Goal: Task Accomplishment & Management: Use online tool/utility

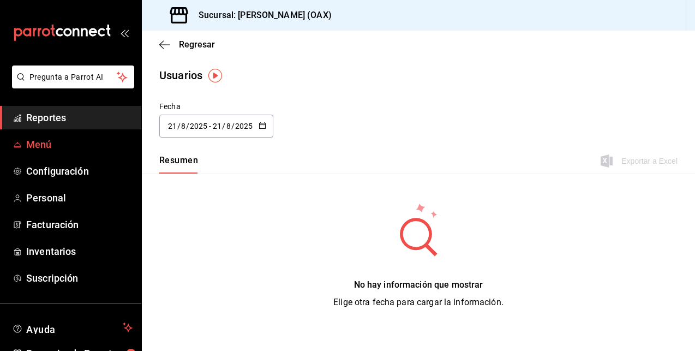
click at [46, 120] on span "Reportes" at bounding box center [79, 117] width 106 height 15
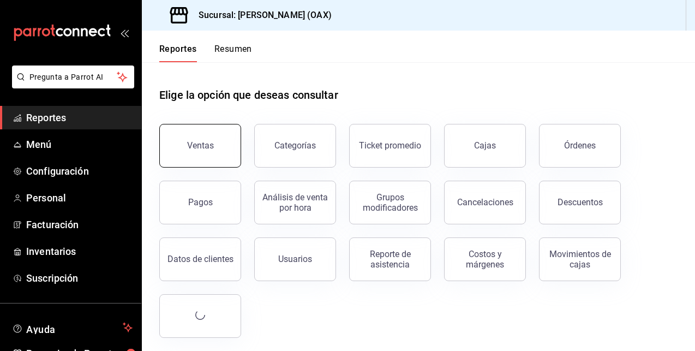
click at [204, 152] on button "Ventas" at bounding box center [200, 146] width 82 height 44
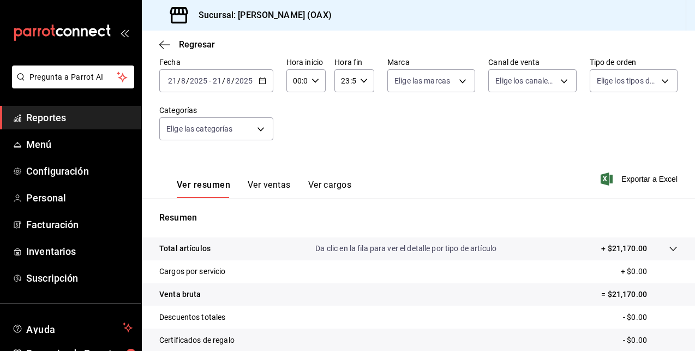
scroll to position [59, 0]
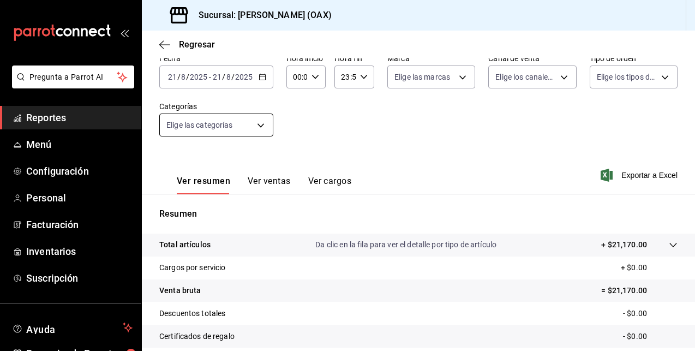
click at [237, 127] on body "Pregunta a Parrot AI Reportes Menú Configuración Personal Facturación Inventari…" at bounding box center [347, 175] width 695 height 351
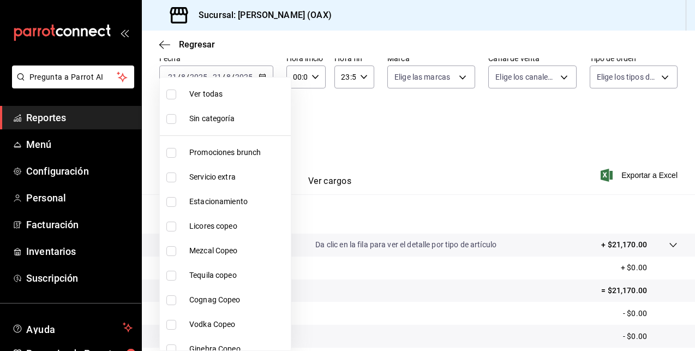
click at [214, 153] on span "Promociones brunch" at bounding box center [237, 152] width 97 height 11
type input "463459c9-37eb-4576-8402-f641077c2631"
checkbox input "true"
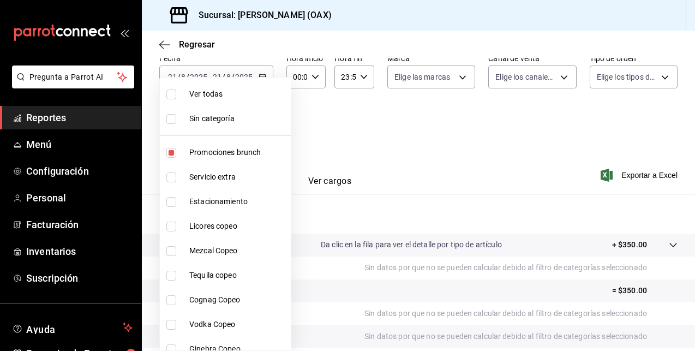
click at [212, 232] on li "Licores copeo" at bounding box center [225, 226] width 131 height 25
type input "463459c9-37eb-4576-8402-f641077c2631,53139860-d7d2-4d39-aa52-4d46cf22222e"
checkbox input "true"
click at [205, 260] on li "Mezcal Copeo" at bounding box center [225, 250] width 131 height 25
type input "463459c9-37eb-4576-8402-f641077c2631,53139860-d7d2-4d39-aa52-4d46cf22222e,93cce…"
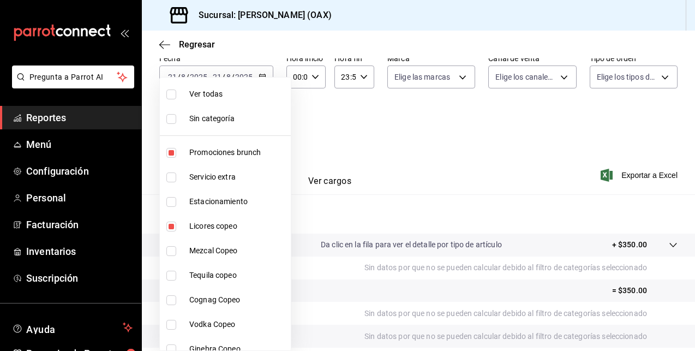
checkbox input "true"
drag, startPoint x: 277, startPoint y: 128, endPoint x: 284, endPoint y: 130, distance: 7.6
click at [284, 130] on div "Ver todas Sin categoría Promociones brunch Servicio extra Estacionamiento Licor…" at bounding box center [225, 214] width 132 height 274
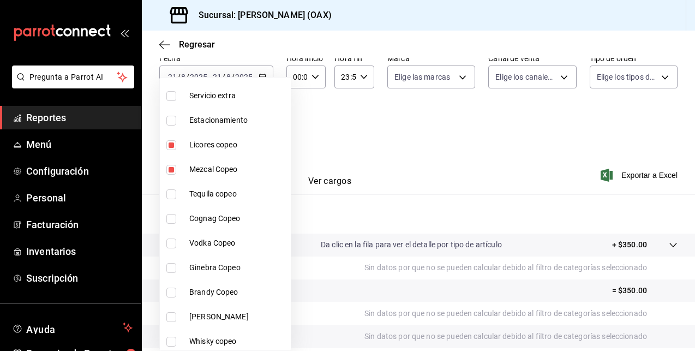
scroll to position [106, 0]
click at [221, 166] on span "Tequila copeo" at bounding box center [237, 168] width 97 height 11
type input "463459c9-37eb-4576-8402-f641077c2631,53139860-d7d2-4d39-aa52-4d46cf22222e,93cce…"
checkbox input "true"
click at [205, 199] on li "Cognag Copeo" at bounding box center [225, 193] width 131 height 25
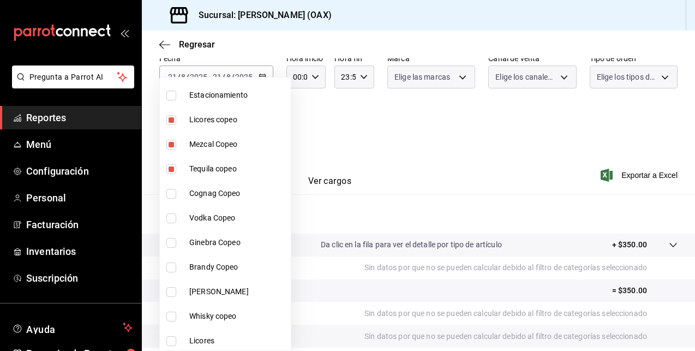
type input "463459c9-37eb-4576-8402-f641077c2631,53139860-d7d2-4d39-aa52-4d46cf22222e,93cce…"
checkbox input "true"
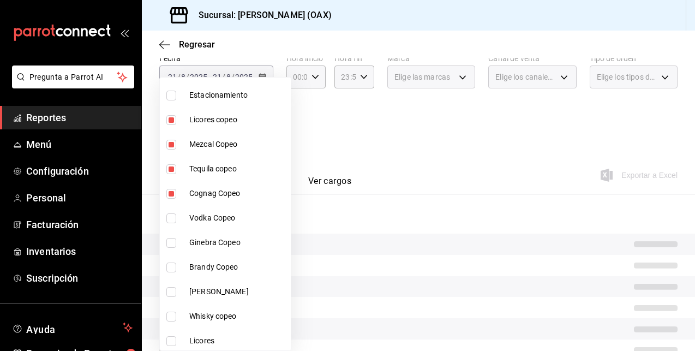
click at [208, 221] on span "Vodka Copeo" at bounding box center [237, 217] width 97 height 11
click at [207, 248] on li "Ginebra Copeo" at bounding box center [225, 242] width 131 height 25
type input "463459c9-37eb-4576-8402-f641077c2631,53139860-d7d2-4d39-aa52-4d46cf22222e,93cce…"
checkbox input "true"
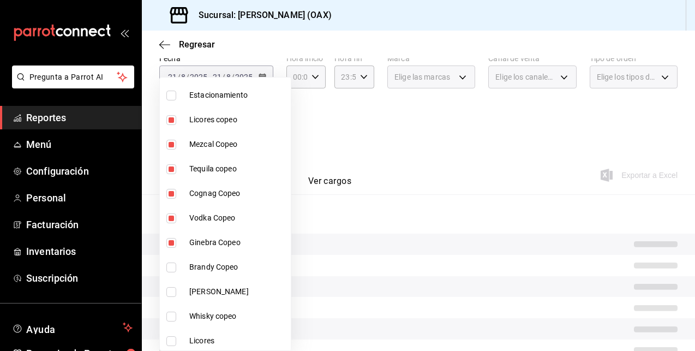
click at [201, 271] on span "Brandy Copeo" at bounding box center [237, 266] width 97 height 11
click at [200, 291] on span "[PERSON_NAME]" at bounding box center [237, 291] width 97 height 11
type input "463459c9-37eb-4576-8402-f641077c2631,53139860-d7d2-4d39-aa52-4d46cf22222e,93cce…"
checkbox input "true"
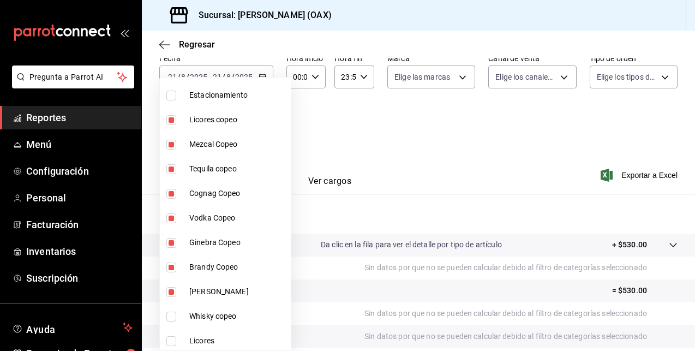
drag, startPoint x: 277, startPoint y: 139, endPoint x: 278, endPoint y: 145, distance: 6.0
click at [278, 145] on li "Mezcal Copeo" at bounding box center [225, 144] width 131 height 25
type input "463459c9-37eb-4576-8402-f641077c2631,53139860-d7d2-4d39-aa52-4d46cf22222e,3b4bf…"
checkbox input "false"
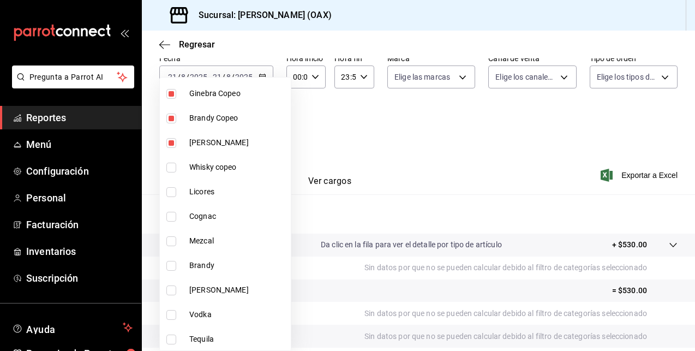
scroll to position [261, 0]
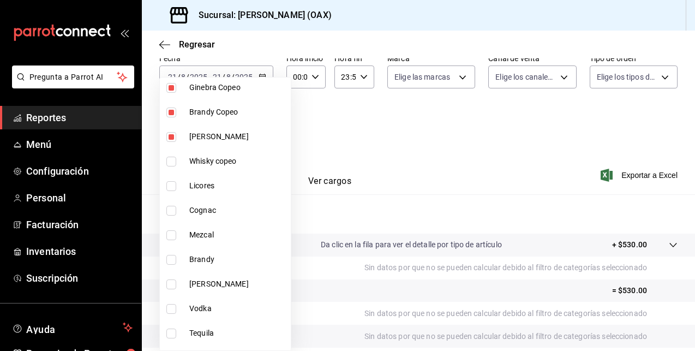
click at [221, 158] on span "Whisky copeo" at bounding box center [237, 160] width 97 height 11
type input "463459c9-37eb-4576-8402-f641077c2631,53139860-d7d2-4d39-aa52-4d46cf22222e,3b4bf…"
checkbox input "true"
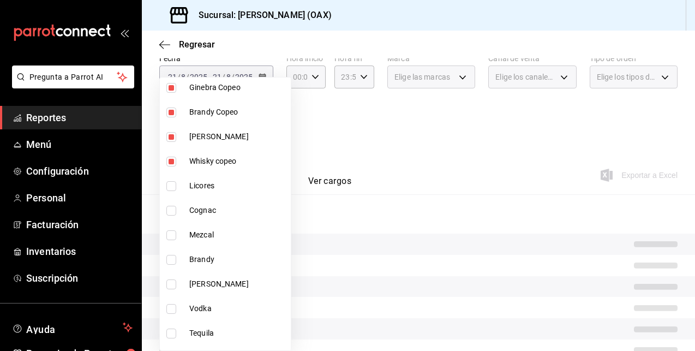
click at [207, 184] on span "Licores" at bounding box center [237, 185] width 97 height 11
type input "463459c9-37eb-4576-8402-f641077c2631,53139860-d7d2-4d39-aa52-4d46cf22222e,3b4bf…"
checkbox input "true"
click at [203, 212] on span "Cognac" at bounding box center [237, 210] width 97 height 11
click at [201, 240] on span "Mezcal" at bounding box center [237, 234] width 97 height 11
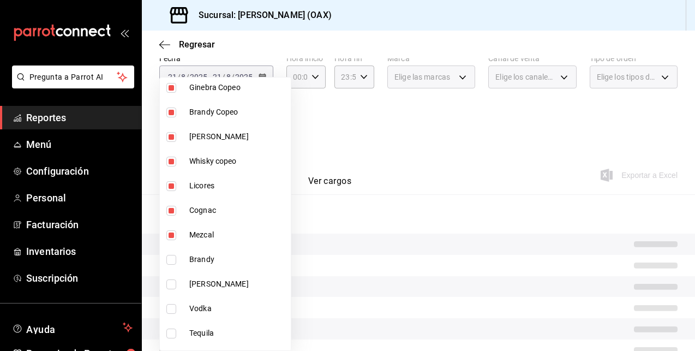
type input "463459c9-37eb-4576-8402-f641077c2631,53139860-d7d2-4d39-aa52-4d46cf22222e,3b4bf…"
checkbox input "true"
click at [197, 269] on li "Brandy" at bounding box center [225, 259] width 131 height 25
type input "463459c9-37eb-4576-8402-f641077c2631,53139860-d7d2-4d39-aa52-4d46cf22222e,3b4bf…"
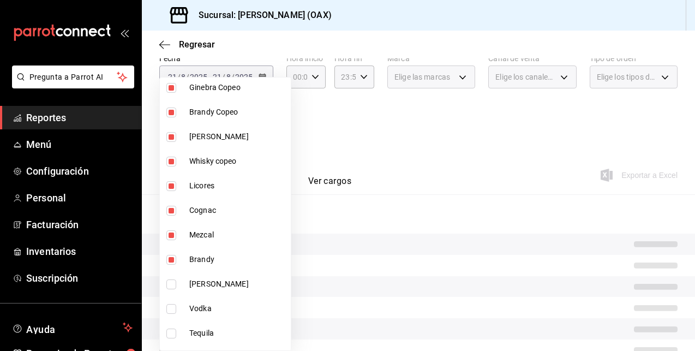
checkbox input "true"
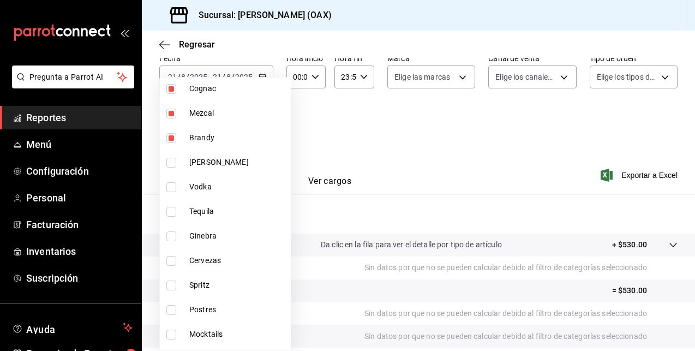
scroll to position [412, 0]
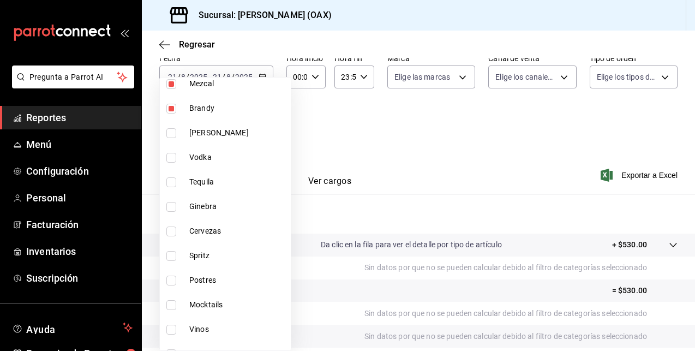
click at [199, 130] on span "[PERSON_NAME]" at bounding box center [237, 132] width 97 height 11
type input "463459c9-37eb-4576-8402-f641077c2631,53139860-d7d2-4d39-aa52-4d46cf22222e,3b4bf…"
checkbox input "true"
click at [194, 159] on span "Vodka" at bounding box center [237, 157] width 97 height 11
type input "463459c9-37eb-4576-8402-f641077c2631,53139860-d7d2-4d39-aa52-4d46cf22222e,3b4bf…"
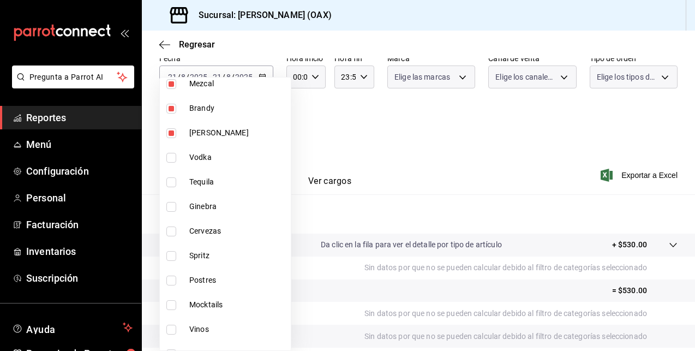
checkbox input "true"
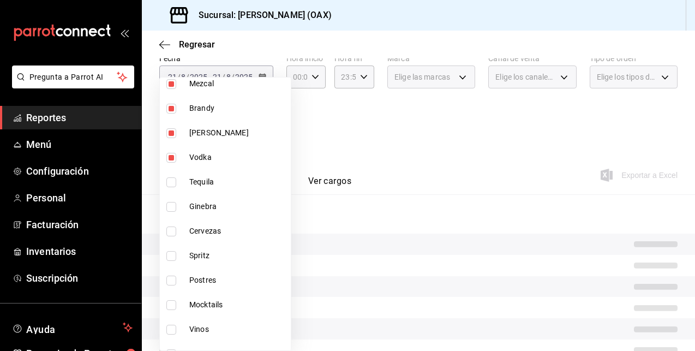
click at [175, 183] on input "checkbox" at bounding box center [171, 182] width 10 height 10
checkbox input "true"
click at [198, 207] on span "Ginebra" at bounding box center [237, 206] width 97 height 11
type input "463459c9-37eb-4576-8402-f641077c2631,53139860-d7d2-4d39-aa52-4d46cf22222e,3b4bf…"
checkbox input "true"
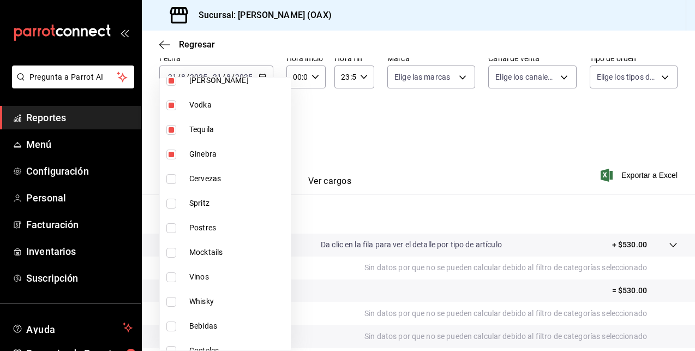
scroll to position [475, 0]
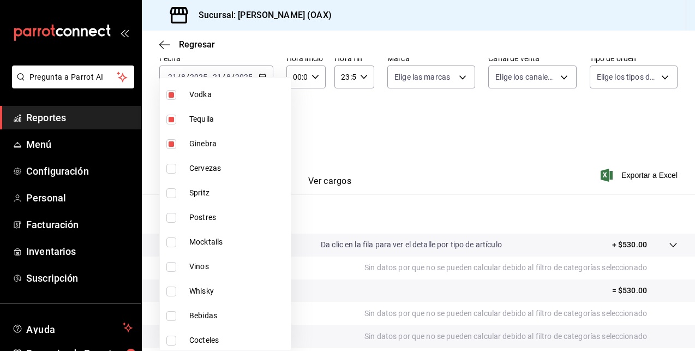
click at [204, 164] on span "Cervezas" at bounding box center [237, 168] width 97 height 11
type input "463459c9-37eb-4576-8402-f641077c2631,53139860-d7d2-4d39-aa52-4d46cf22222e,3b4bf…"
checkbox input "true"
click at [190, 191] on span "Spritz" at bounding box center [237, 192] width 97 height 11
type input "463459c9-37eb-4576-8402-f641077c2631,53139860-d7d2-4d39-aa52-4d46cf22222e,3b4bf…"
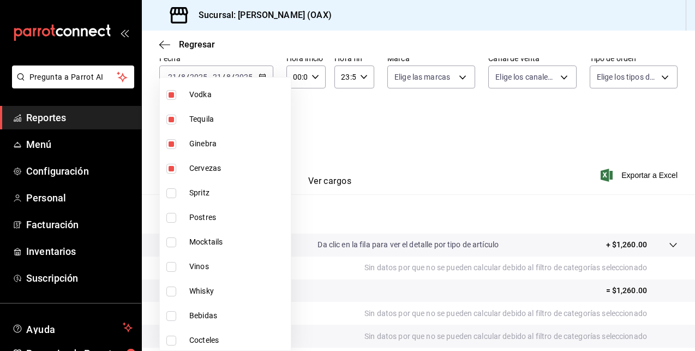
checkbox input "true"
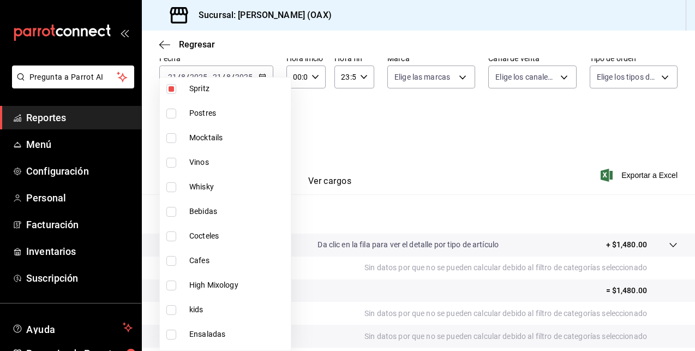
scroll to position [536, 0]
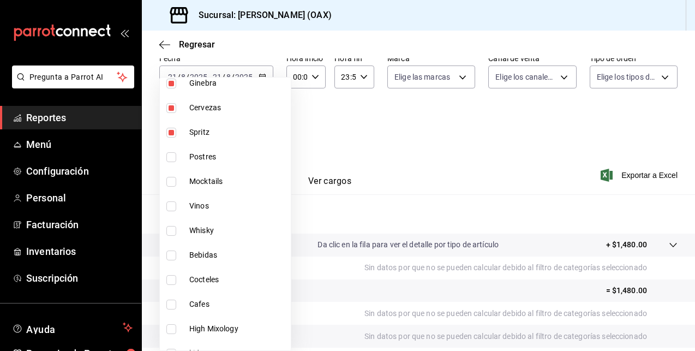
click at [198, 183] on span "Mocktails" at bounding box center [237, 181] width 97 height 11
type input "463459c9-37eb-4576-8402-f641077c2631,53139860-d7d2-4d39-aa52-4d46cf22222e,3b4bf…"
checkbox input "true"
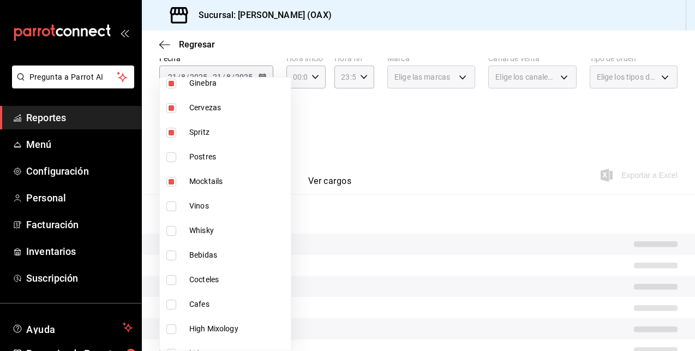
click at [172, 206] on input "checkbox" at bounding box center [171, 206] width 10 height 10
checkbox input "true"
type input "463459c9-37eb-4576-8402-f641077c2631,53139860-d7d2-4d39-aa52-4d46cf22222e,3b4bf…"
click at [173, 235] on input "checkbox" at bounding box center [171, 231] width 10 height 10
checkbox input "true"
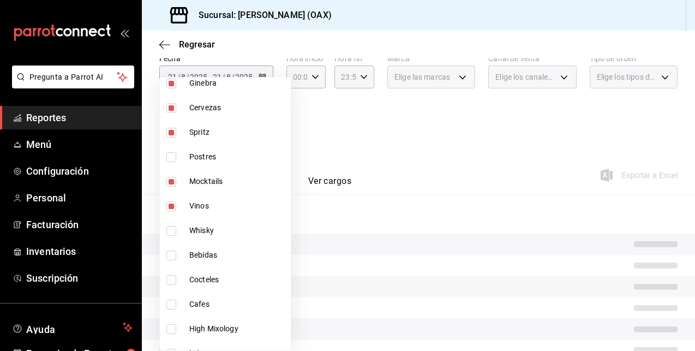
type input "463459c9-37eb-4576-8402-f641077c2631,53139860-d7d2-4d39-aa52-4d46cf22222e,3b4bf…"
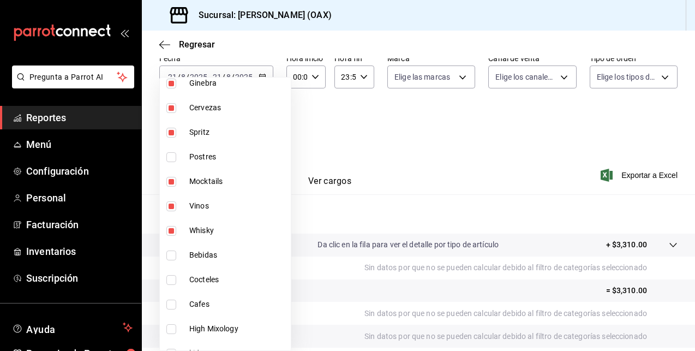
click at [172, 256] on input "checkbox" at bounding box center [171, 255] width 10 height 10
checkbox input "true"
type input "463459c9-37eb-4576-8402-f641077c2631,53139860-d7d2-4d39-aa52-4d46cf22222e,3b4bf…"
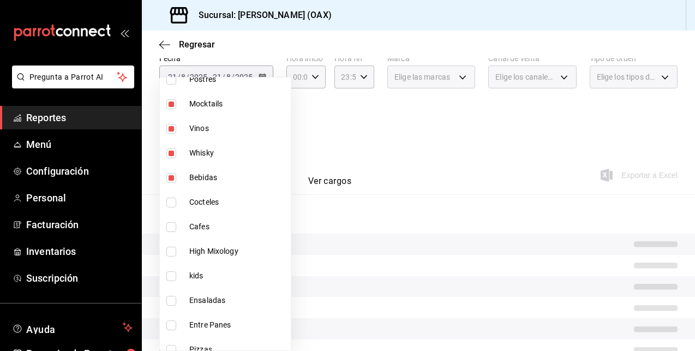
scroll to position [627, 0]
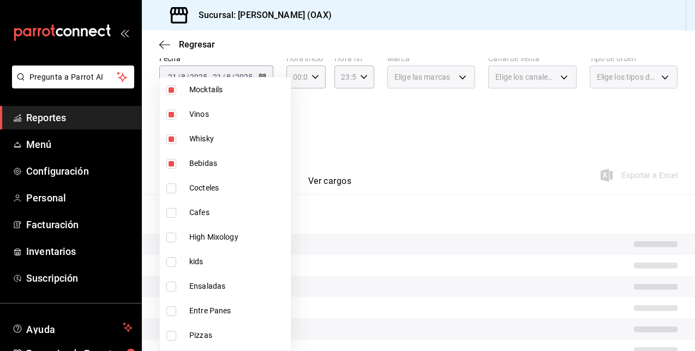
click at [173, 189] on input "checkbox" at bounding box center [171, 188] width 10 height 10
checkbox input "true"
type input "463459c9-37eb-4576-8402-f641077c2631,53139860-d7d2-4d39-aa52-4d46cf22222e,3b4bf…"
click at [172, 213] on input "checkbox" at bounding box center [171, 213] width 10 height 10
checkbox input "true"
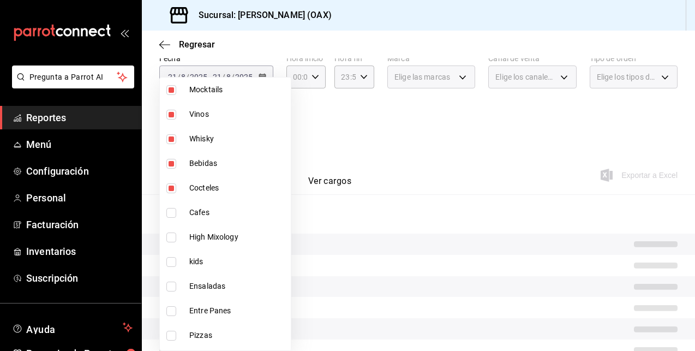
type input "463459c9-37eb-4576-8402-f641077c2631,53139860-d7d2-4d39-aa52-4d46cf22222e,3b4bf…"
click at [171, 238] on input "checkbox" at bounding box center [171, 237] width 10 height 10
checkbox input "true"
type input "463459c9-37eb-4576-8402-f641077c2631,53139860-d7d2-4d39-aa52-4d46cf22222e,3b4bf…"
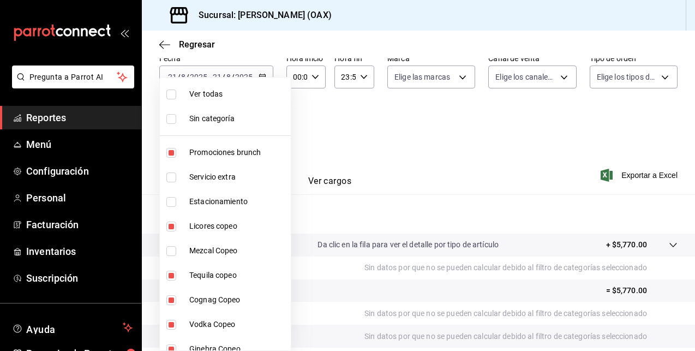
click at [630, 175] on div at bounding box center [347, 175] width 695 height 351
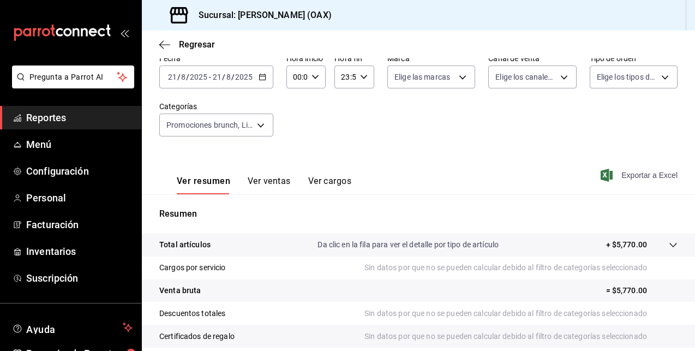
click at [628, 173] on span "Exportar a Excel" at bounding box center [640, 175] width 75 height 13
